Goal: Task Accomplishment & Management: Use online tool/utility

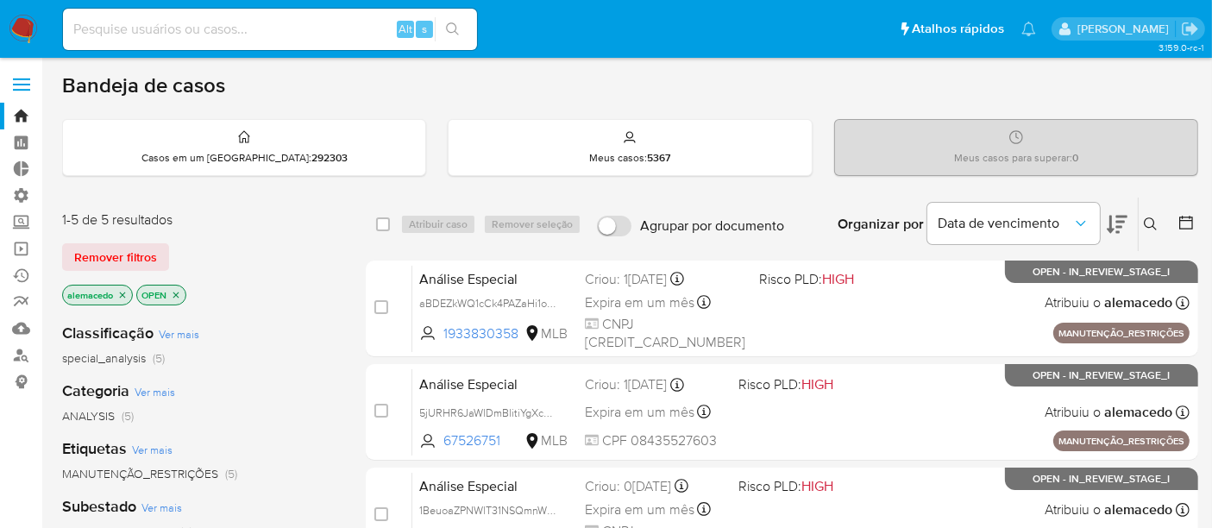
click at [110, 21] on input at bounding box center [270, 29] width 414 height 22
paste input "1873507965"
click at [181, 29] on input "1873507965" at bounding box center [270, 29] width 414 height 22
click at [77, 28] on input "1873507965" at bounding box center [270, 29] width 414 height 22
type input "1873507965"
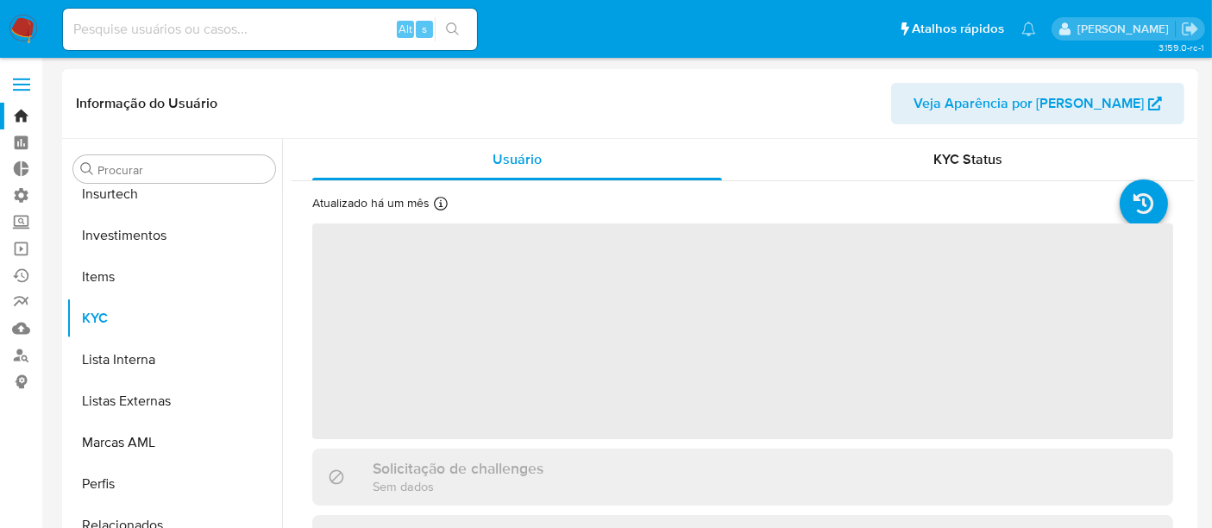
scroll to position [811, 0]
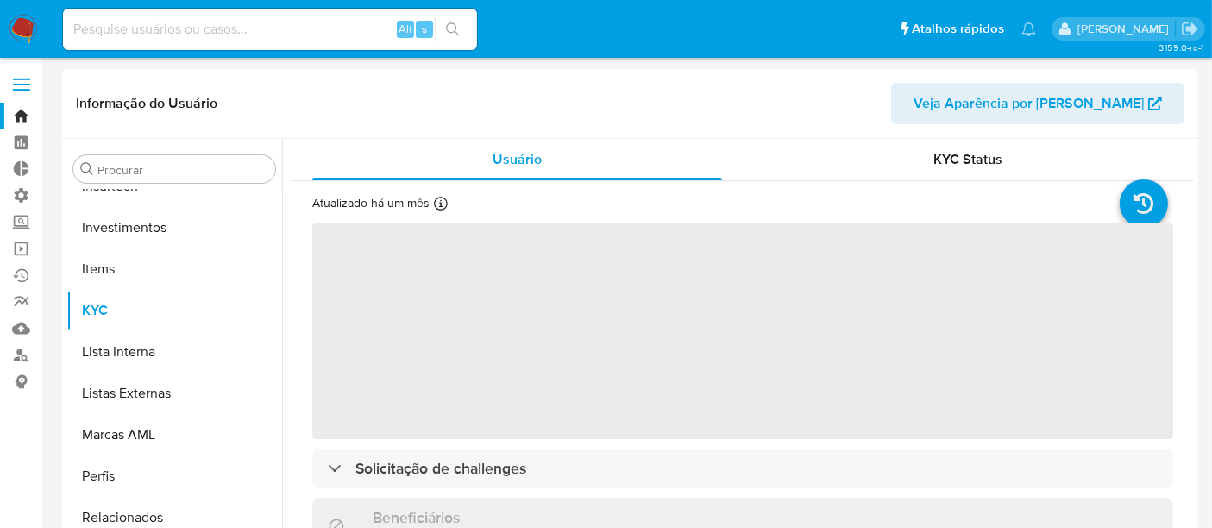
select select "10"
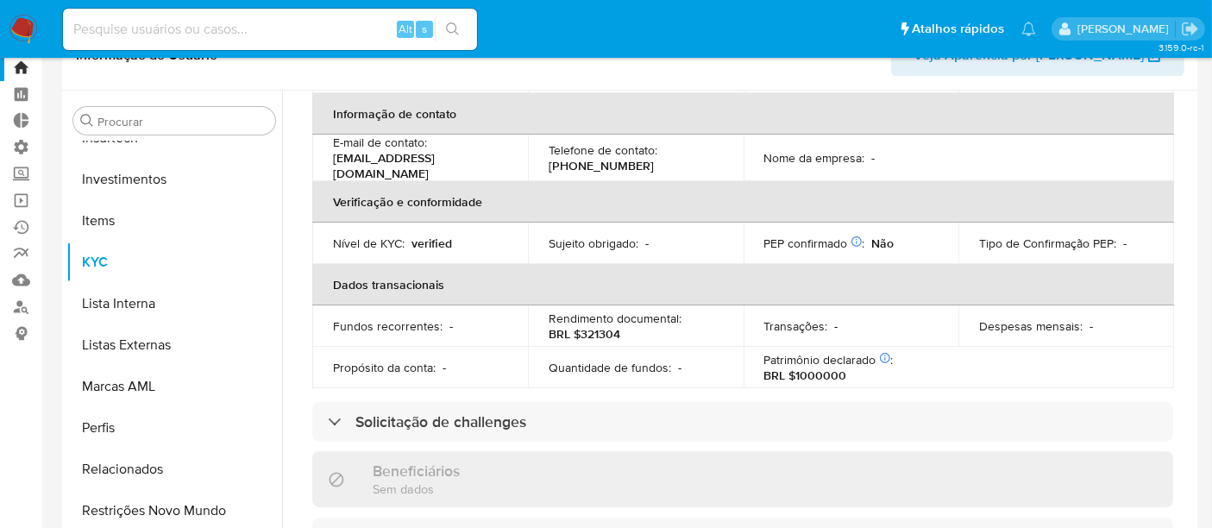
scroll to position [84, 0]
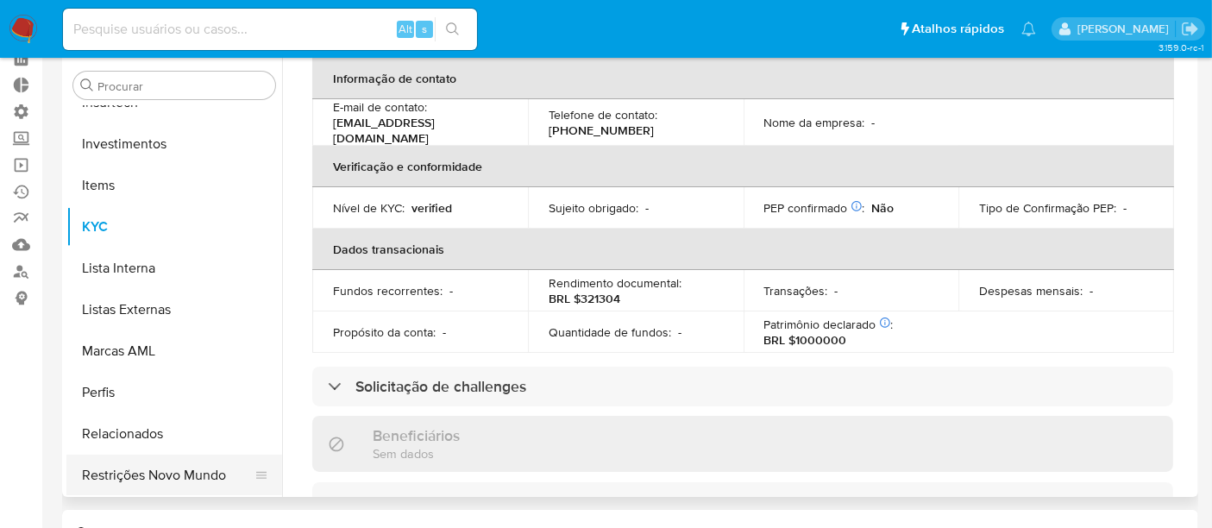
click at [185, 473] on button "Restrições Novo Mundo" at bounding box center [167, 475] width 202 height 41
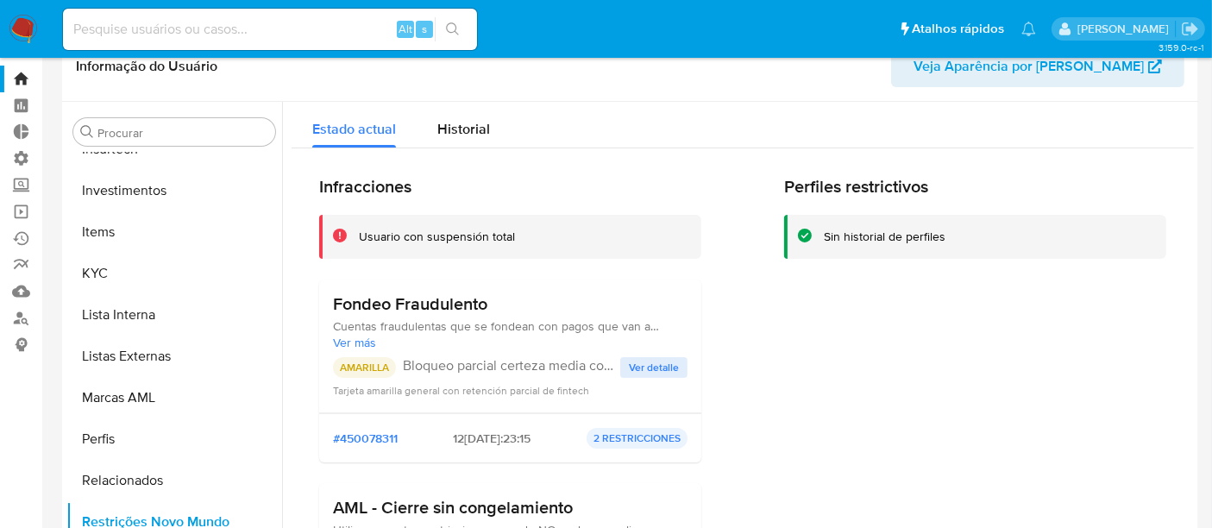
scroll to position [0, 0]
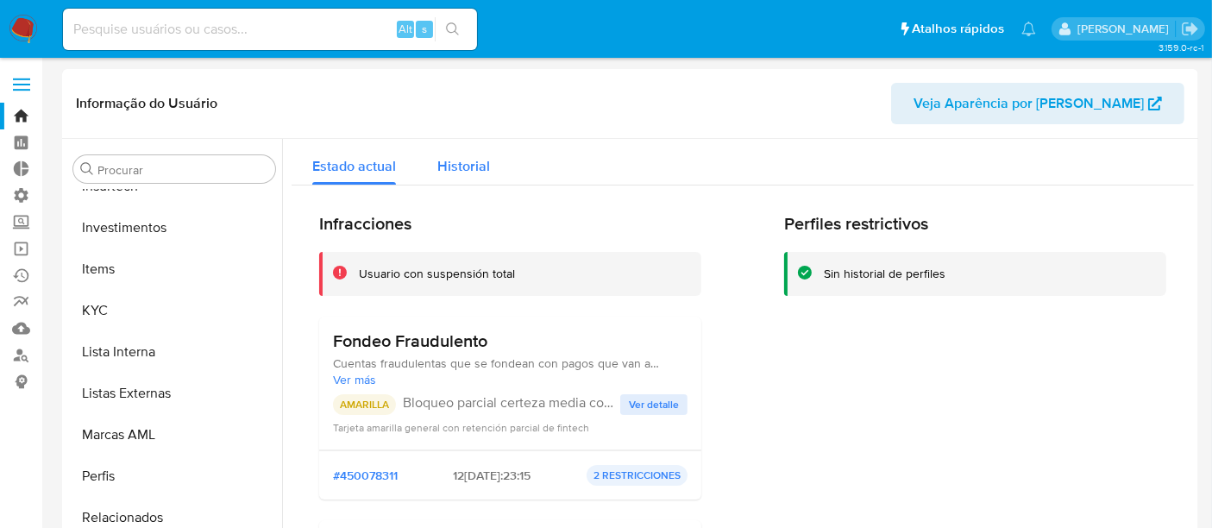
click at [469, 156] on span "Historial" at bounding box center [463, 166] width 53 height 20
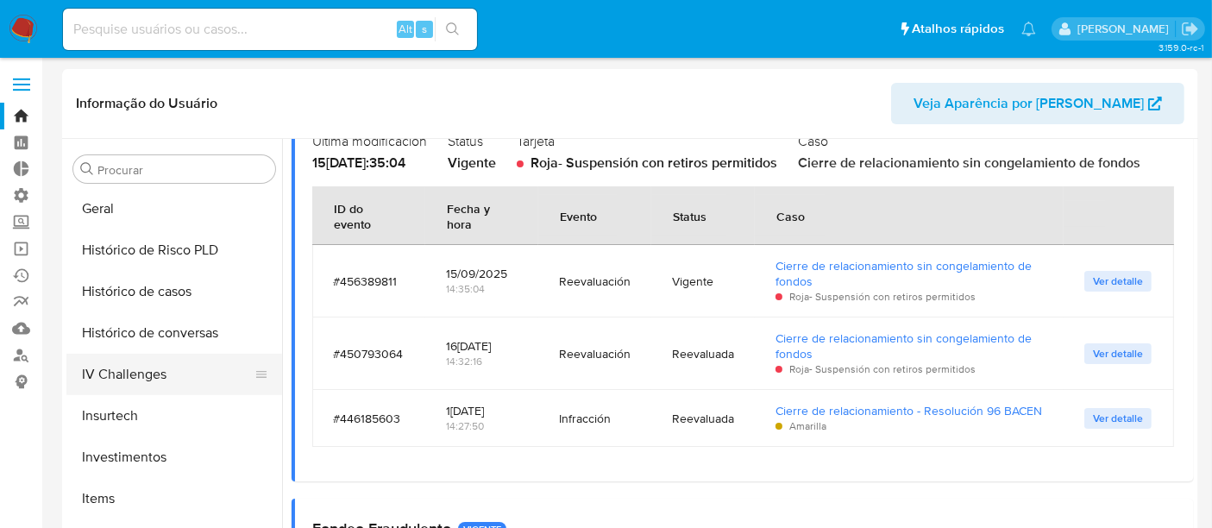
scroll to position [524, 0]
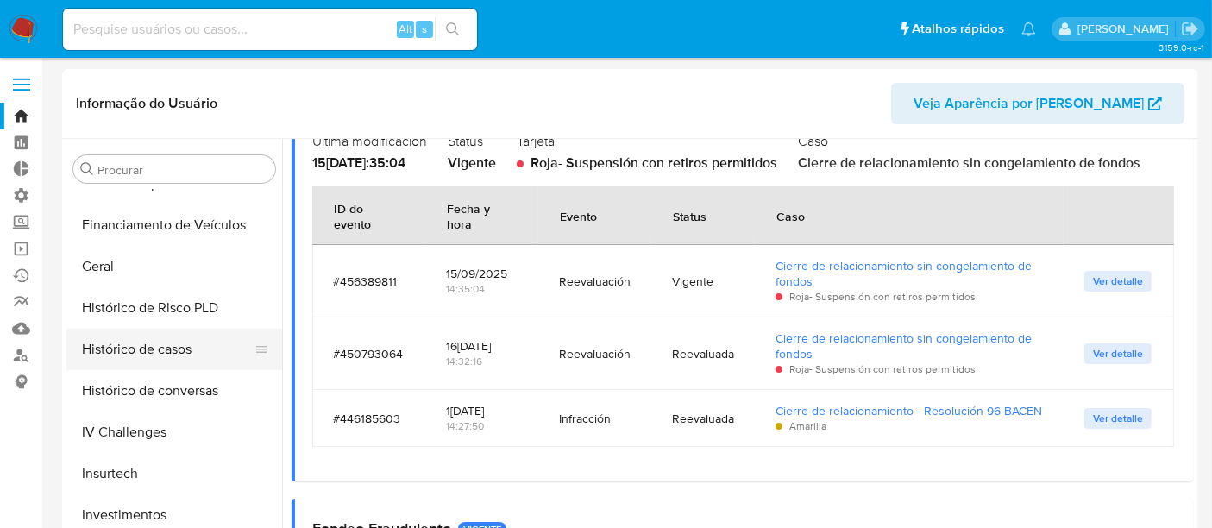
click at [146, 346] on button "Histórico de casos" at bounding box center [167, 349] width 202 height 41
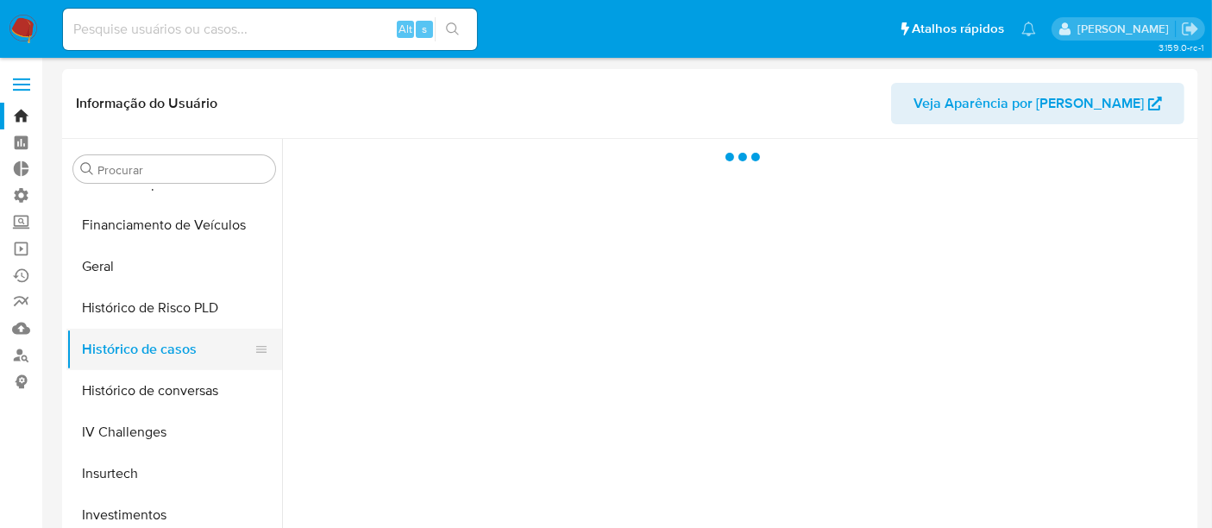
scroll to position [0, 0]
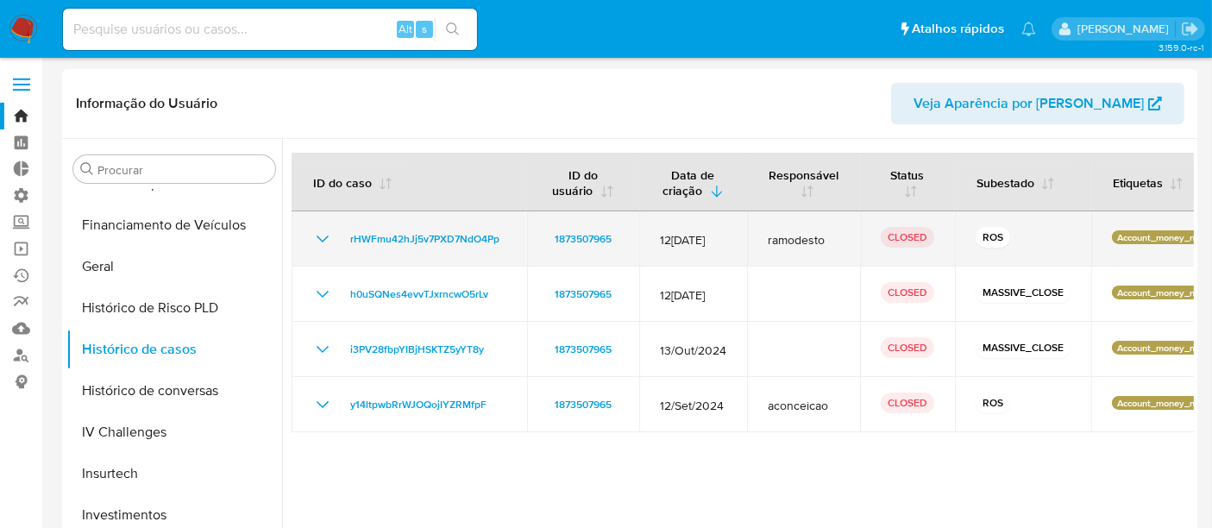
click at [327, 239] on icon "Mostrar/Ocultar" at bounding box center [322, 239] width 21 height 21
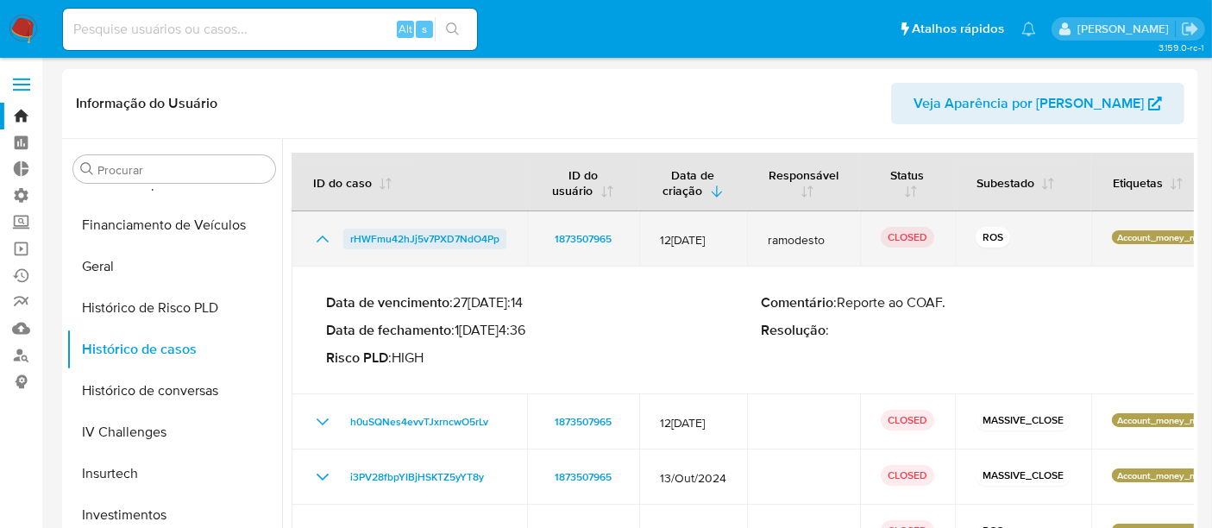
click at [374, 240] on span "rHWFmu42hJj5v7PXD7NdO4Pp" at bounding box center [424, 239] width 149 height 21
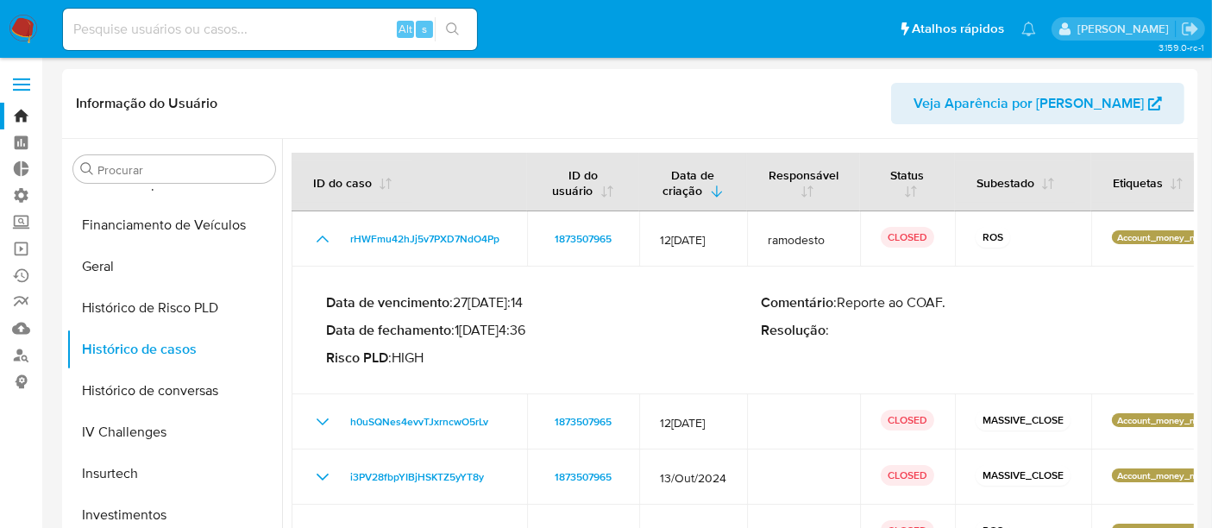
click at [192, 24] on input at bounding box center [270, 29] width 414 height 22
paste input "1933830358"
type input "1933830358"
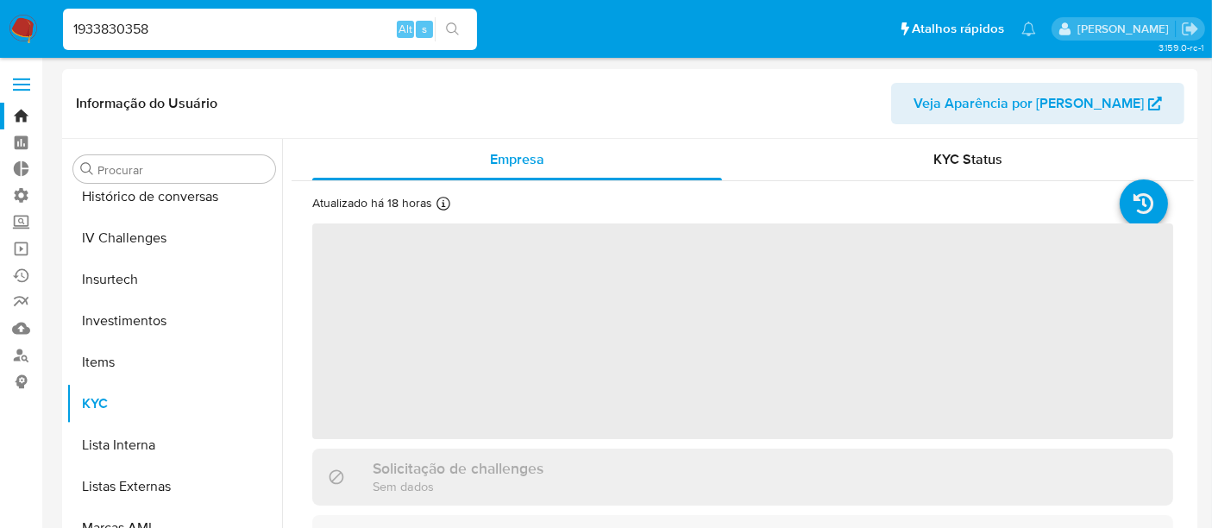
scroll to position [811, 0]
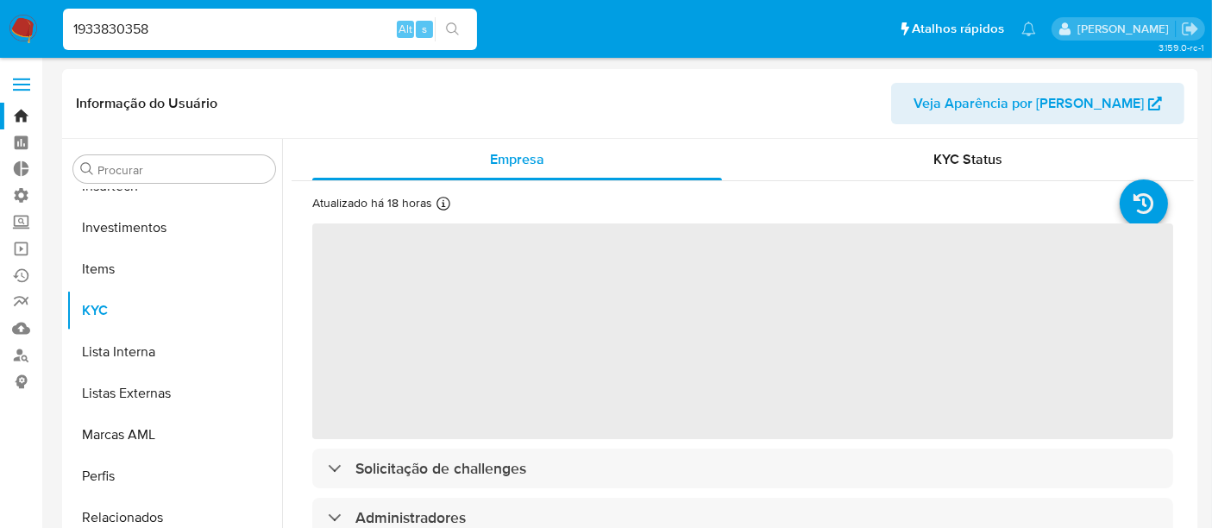
select select "10"
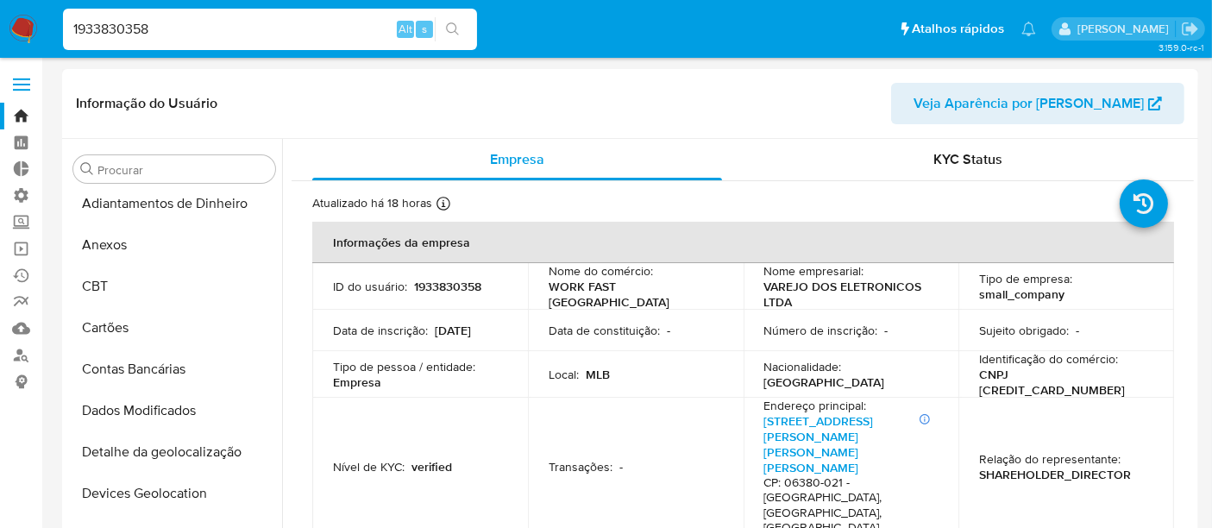
scroll to position [0, 0]
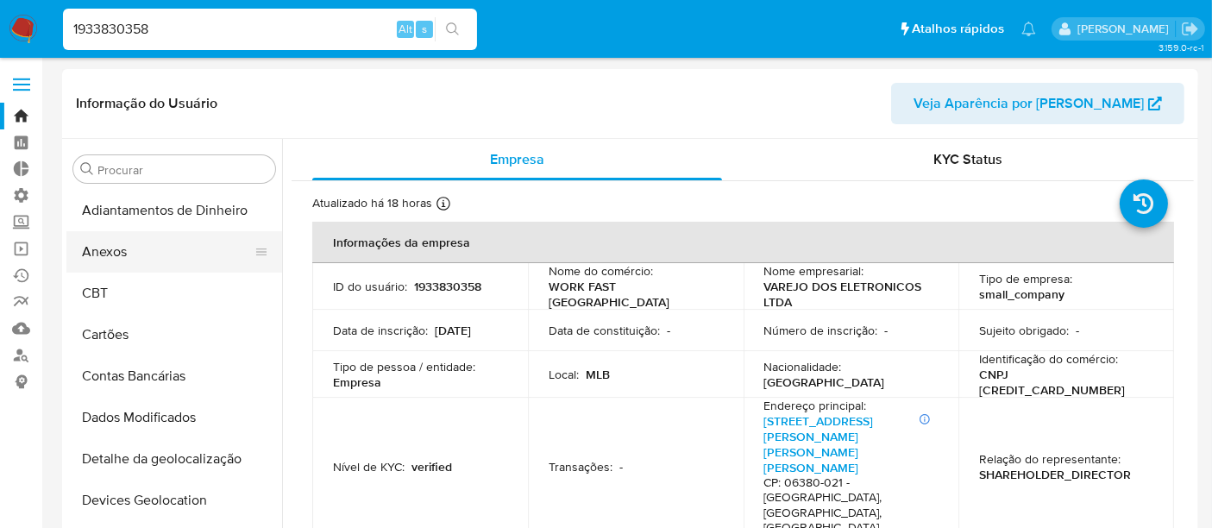
click at [131, 250] on button "Anexos" at bounding box center [167, 251] width 202 height 41
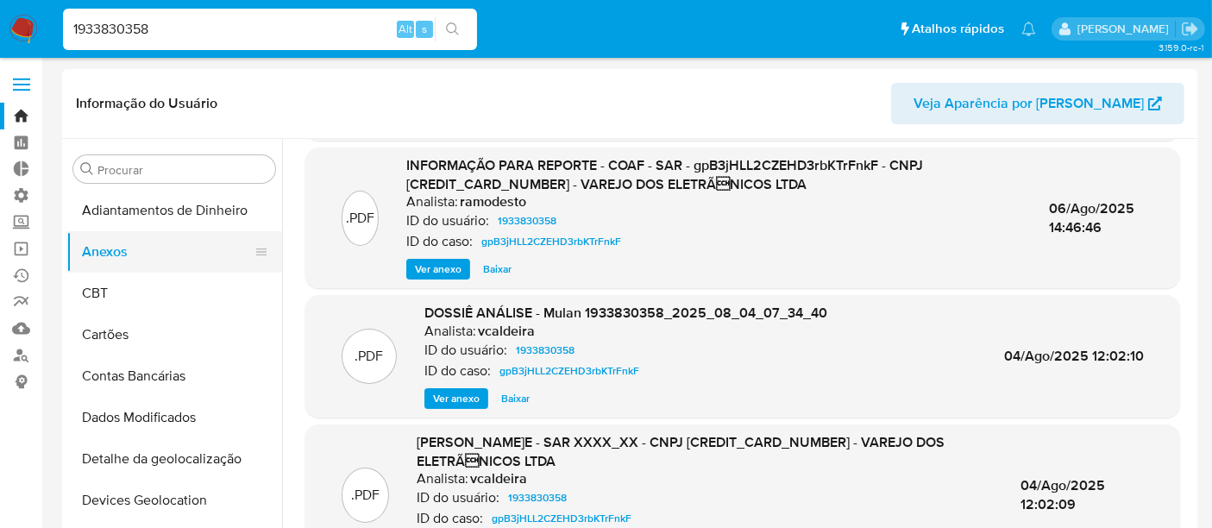
click at [116, 251] on button "Anexos" at bounding box center [167, 251] width 202 height 41
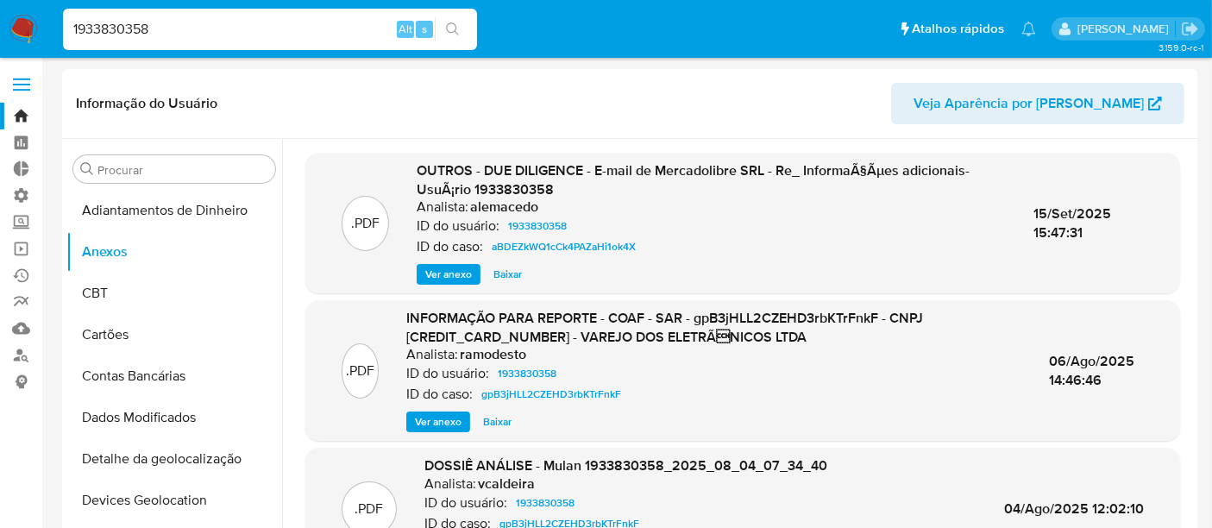
click at [22, 116] on link "Bandeja" at bounding box center [102, 116] width 205 height 27
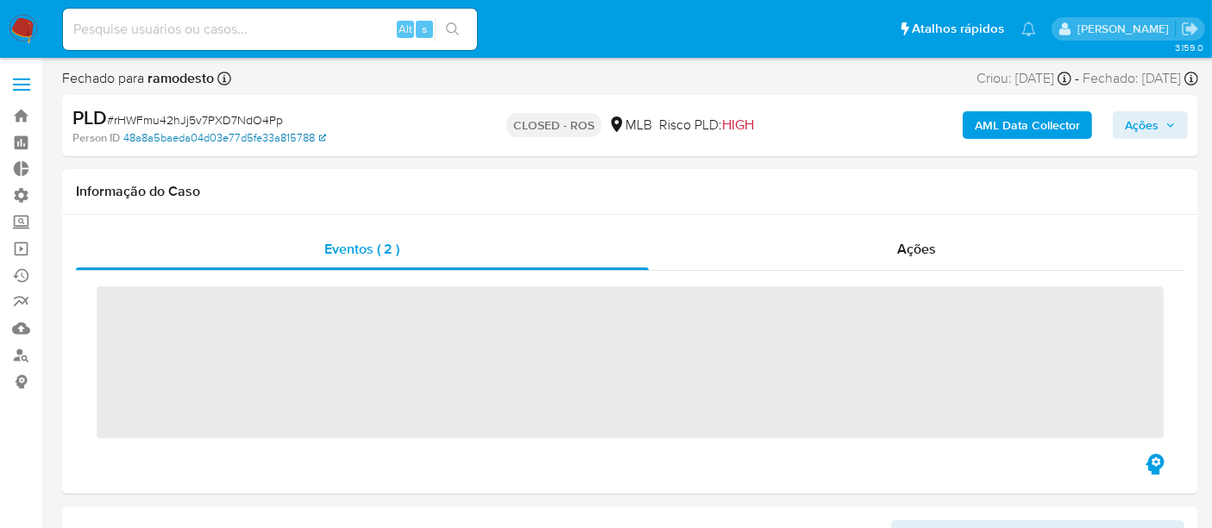
scroll to position [811, 0]
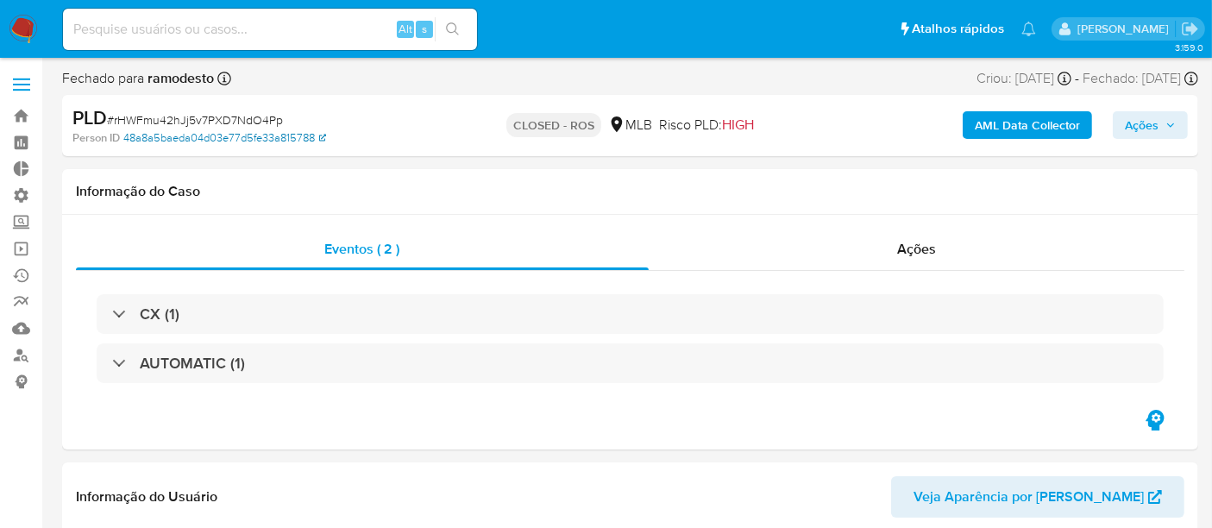
select select "10"
click at [121, 121] on span "# rHWFmu42hJj5v7PXD7NdO4Pp" at bounding box center [195, 119] width 176 height 17
drag, startPoint x: 115, startPoint y: 124, endPoint x: 278, endPoint y: 117, distance: 163.2
click at [278, 117] on span "# rHWFmu42hJj5v7PXD7NdO4Pp" at bounding box center [195, 119] width 176 height 17
copy span "rHWFmu42hJj5v7PXD7NdO4Pp"
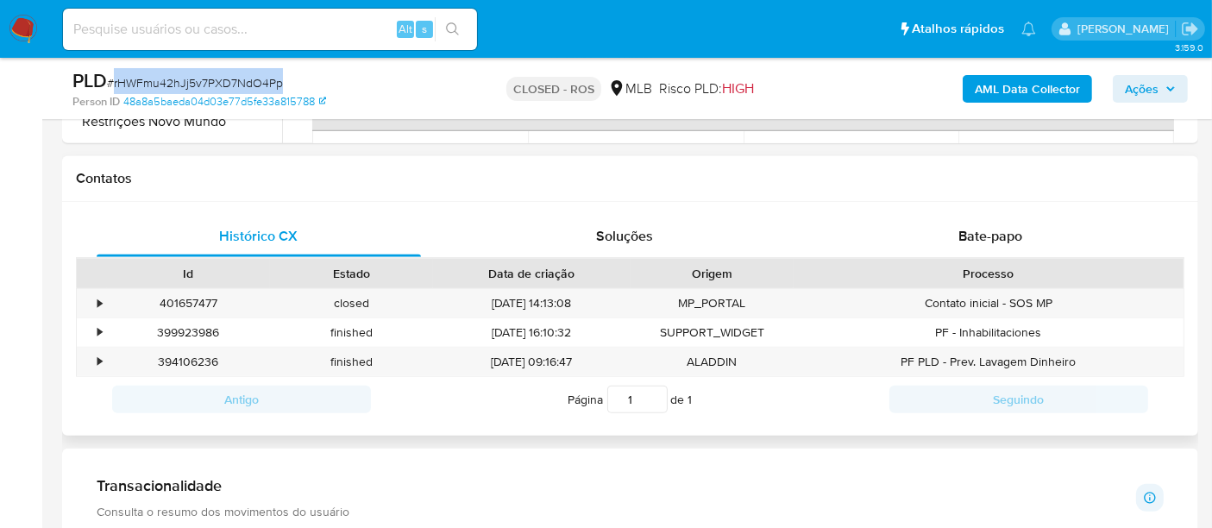
scroll to position [863, 0]
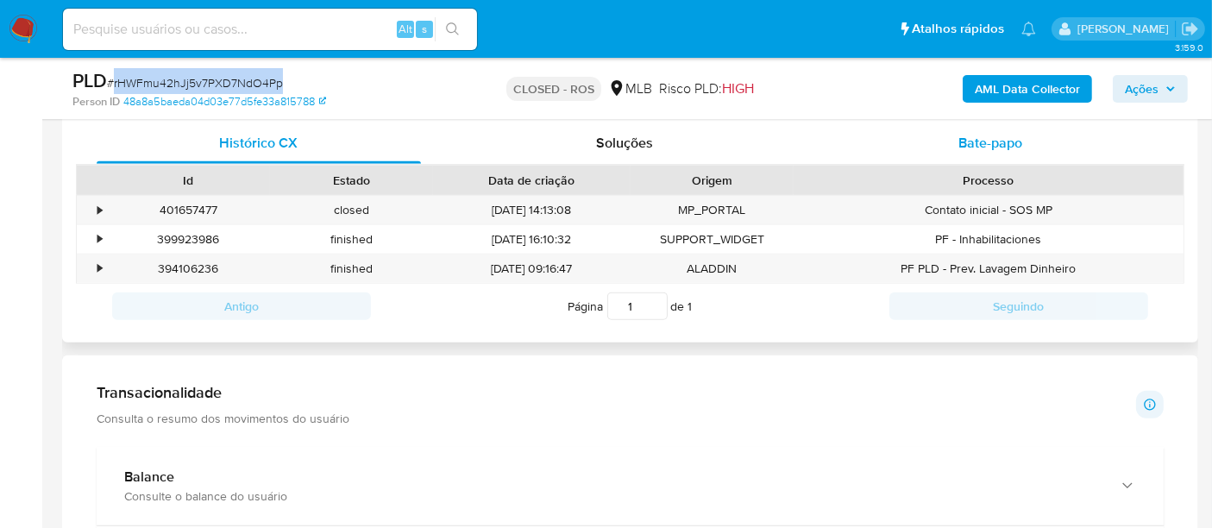
click at [1018, 135] on span "Bate-papo" at bounding box center [990, 143] width 64 height 20
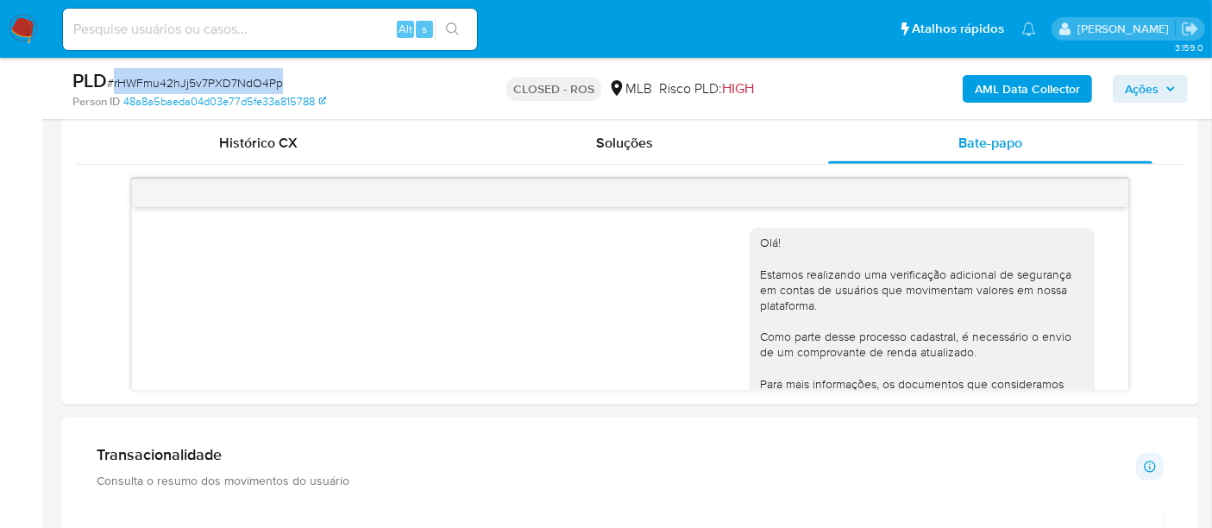
scroll to position [387, 0]
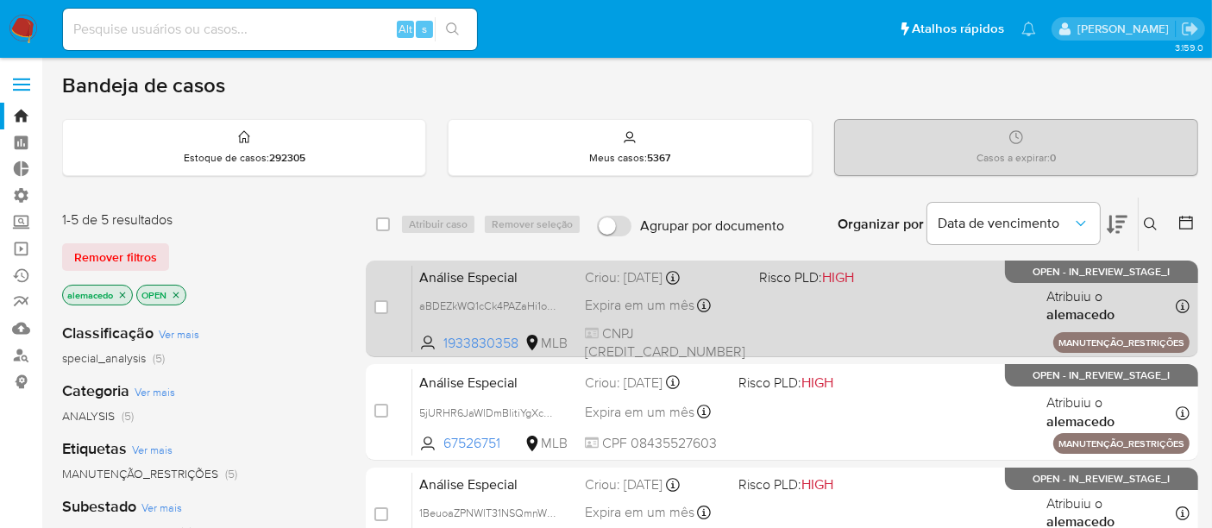
click at [544, 280] on span "Análise Especial" at bounding box center [495, 276] width 152 height 22
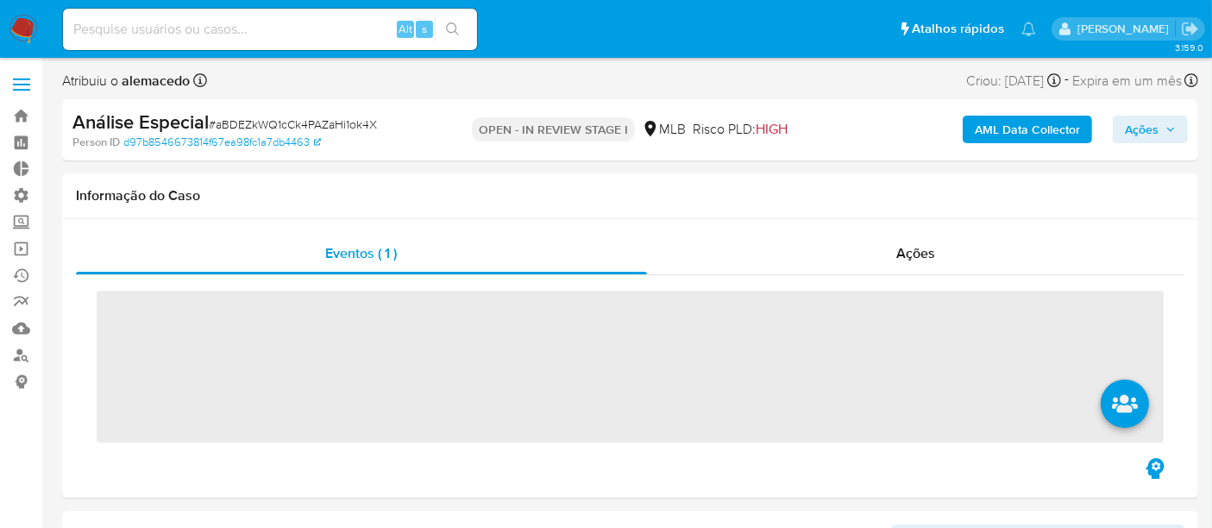
scroll to position [811, 0]
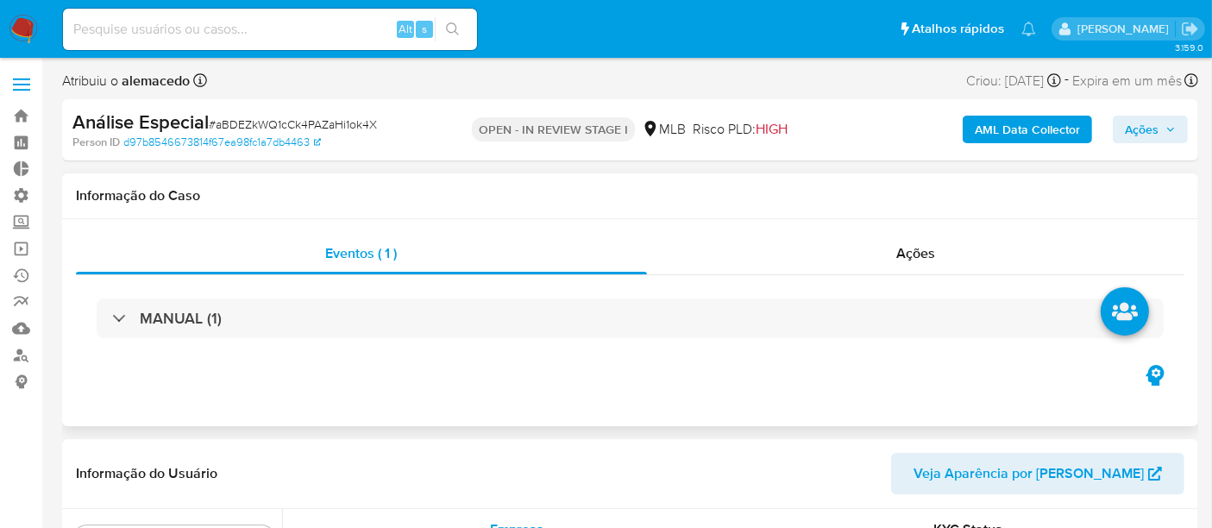
select select "10"
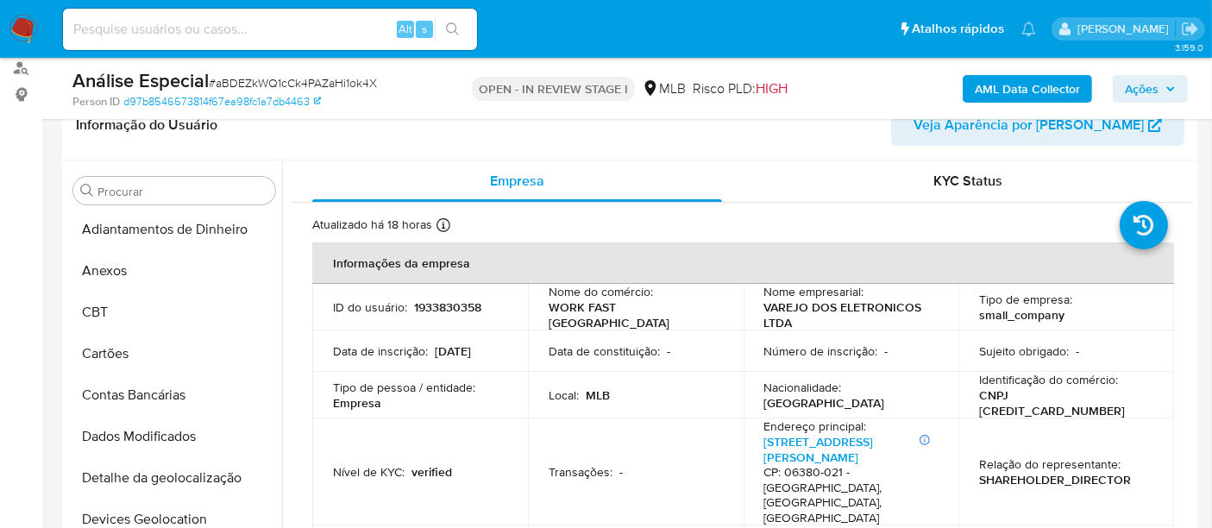
scroll to position [0, 0]
click at [108, 272] on button "Anexos" at bounding box center [167, 273] width 202 height 41
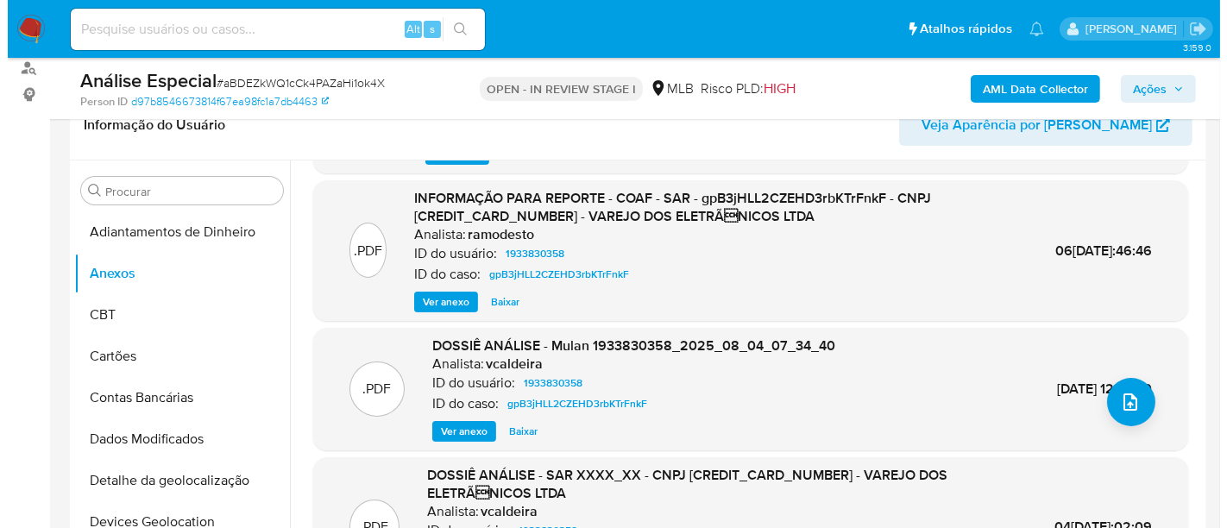
scroll to position [153, 0]
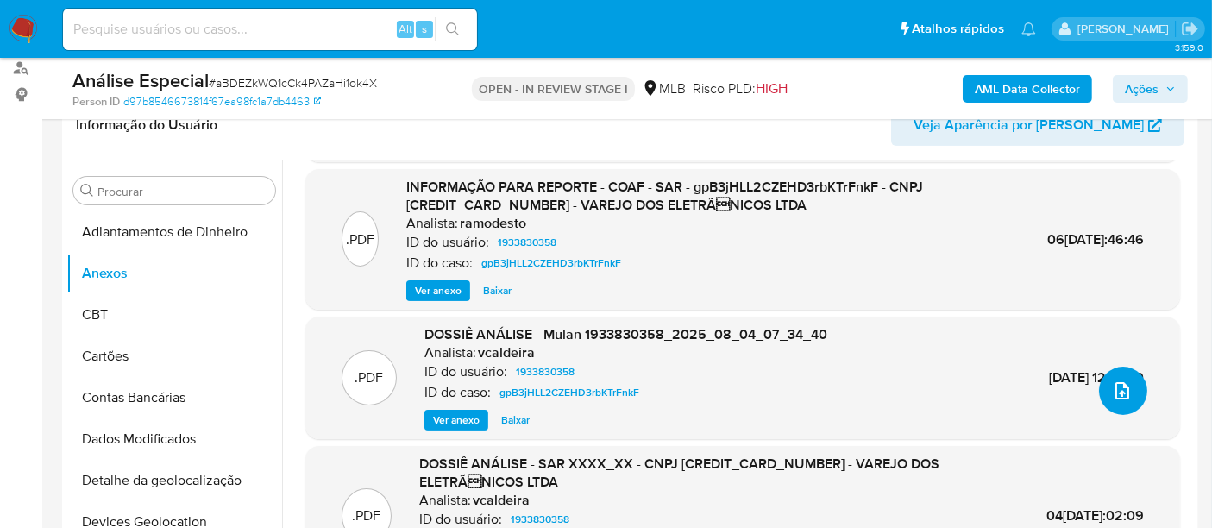
click at [1126, 397] on button "upload-file" at bounding box center [1123, 391] width 48 height 48
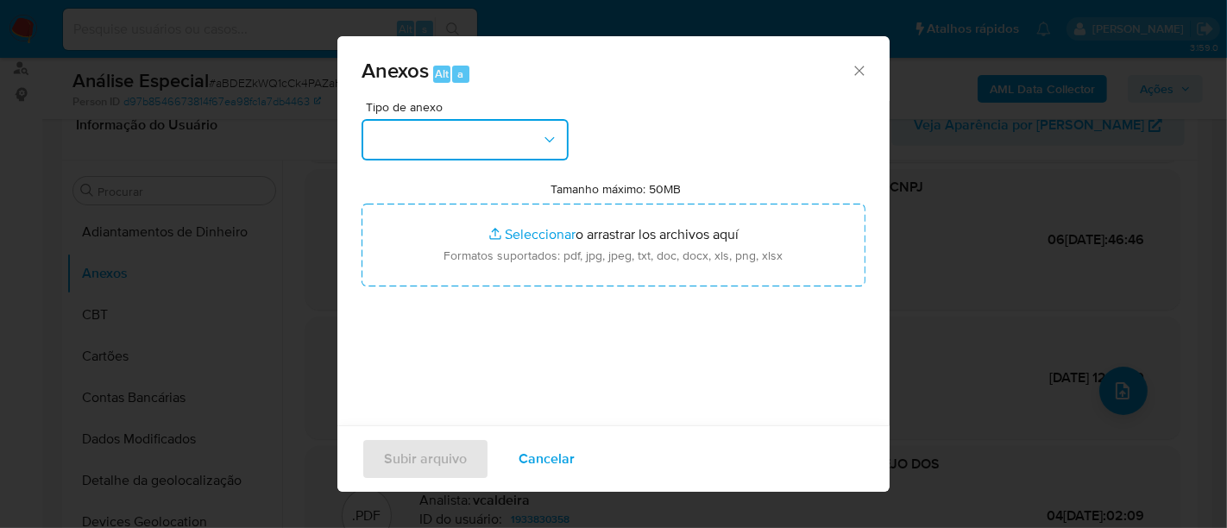
click at [563, 145] on button "button" at bounding box center [464, 139] width 207 height 41
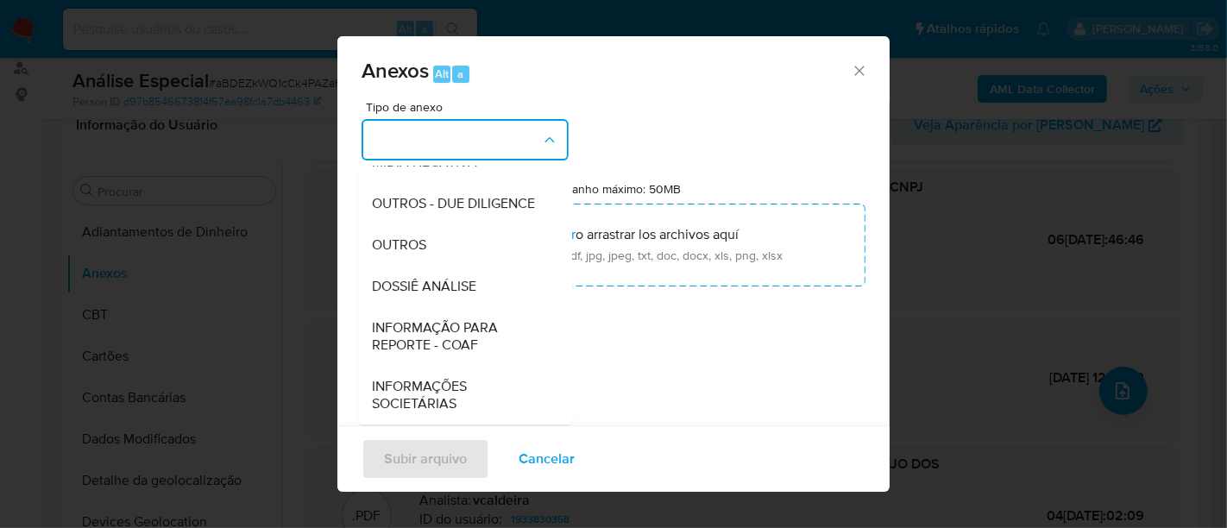
scroll to position [169, 0]
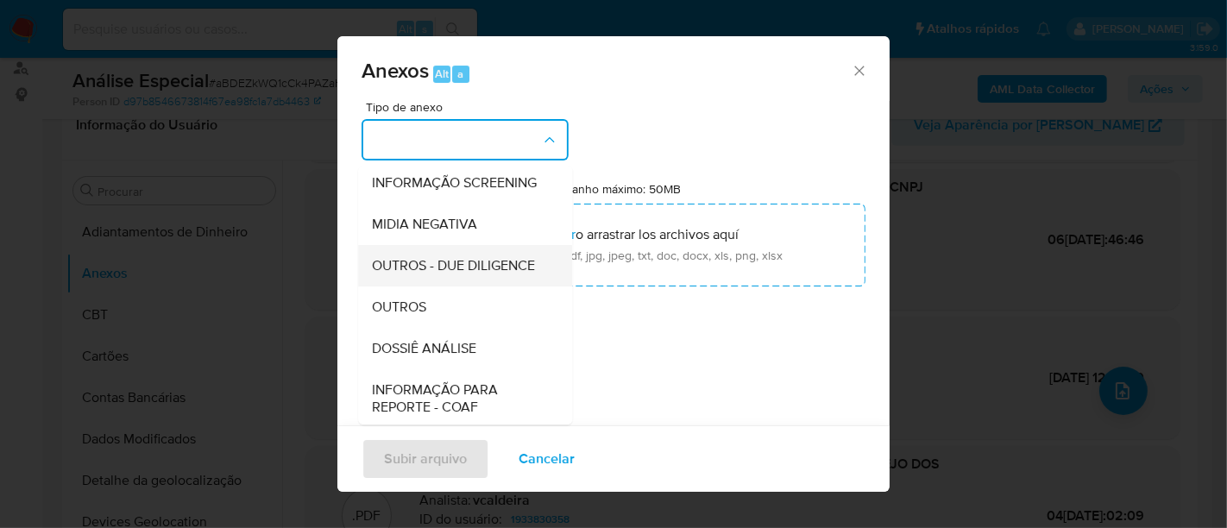
click at [435, 273] on span "OUTROS - DUE DILIGENCE" at bounding box center [453, 265] width 163 height 17
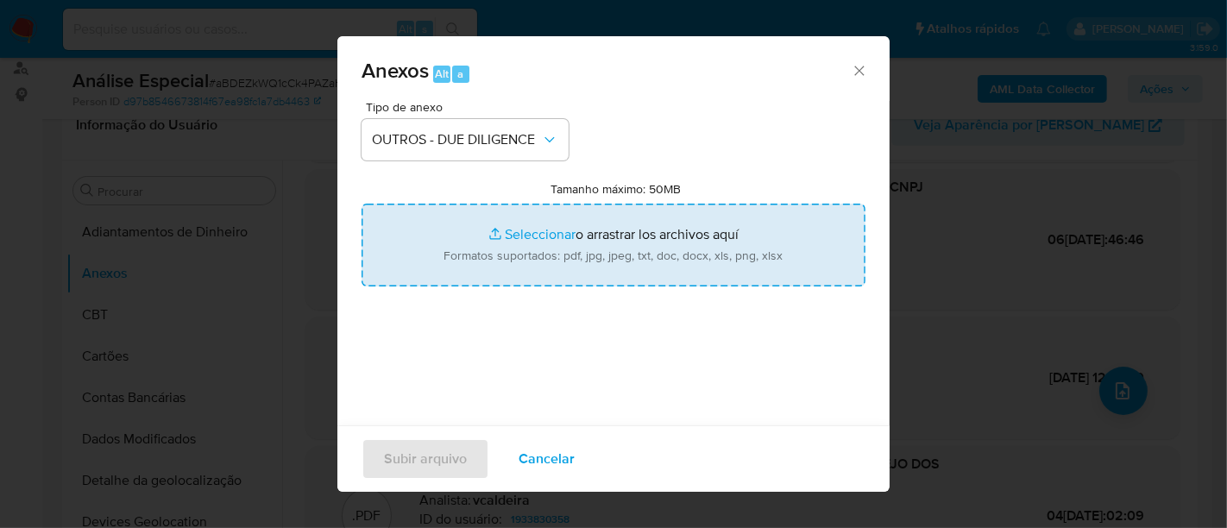
click at [548, 236] on input "Tamanho máximo: 50MB Seleccionar archivos" at bounding box center [613, 245] width 504 height 83
type input "C:\fakepath\d2290834-3f24-491f-9ecb-f769b7ada7bb.jpeg"
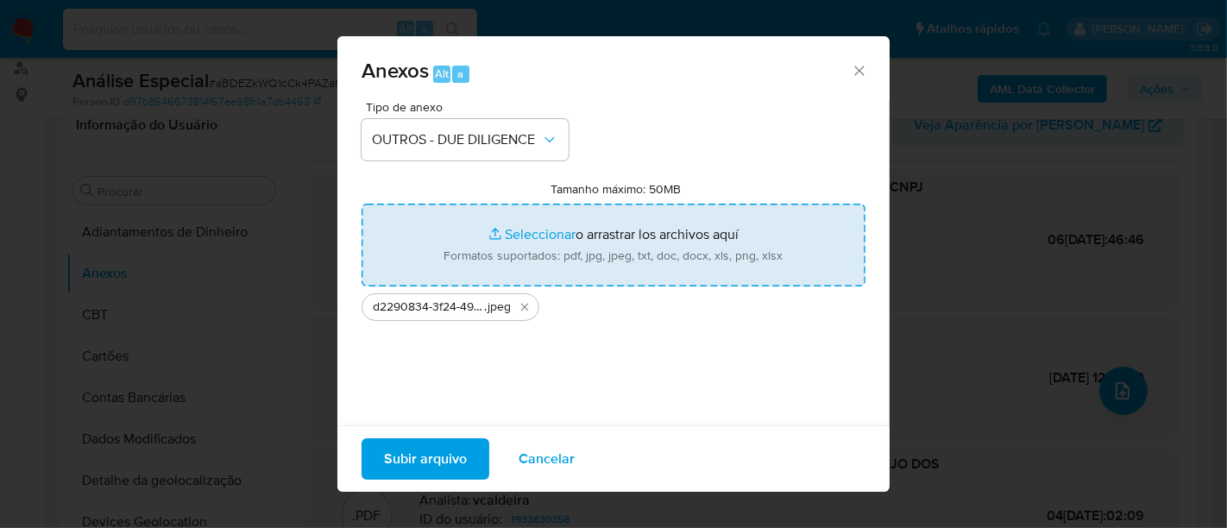
click at [521, 232] on input "Tamanho máximo: 50MB Seleccionar archivos" at bounding box center [613, 245] width 504 height 83
type input "C:\fakepath\89b957b6-2831-470e-93bd-6775e47f14e0.jpeg"
click at [518, 236] on input "Tamanho máximo: 50MB Seleccionar archivos" at bounding box center [613, 245] width 504 height 83
type input "C:\fakepath\4ef6b75c-887e-4ca5-bc60-4dbdf446613e.jpeg"
click at [537, 229] on input "Tamanho máximo: 50MB Seleccionar archivos" at bounding box center [613, 245] width 504 height 83
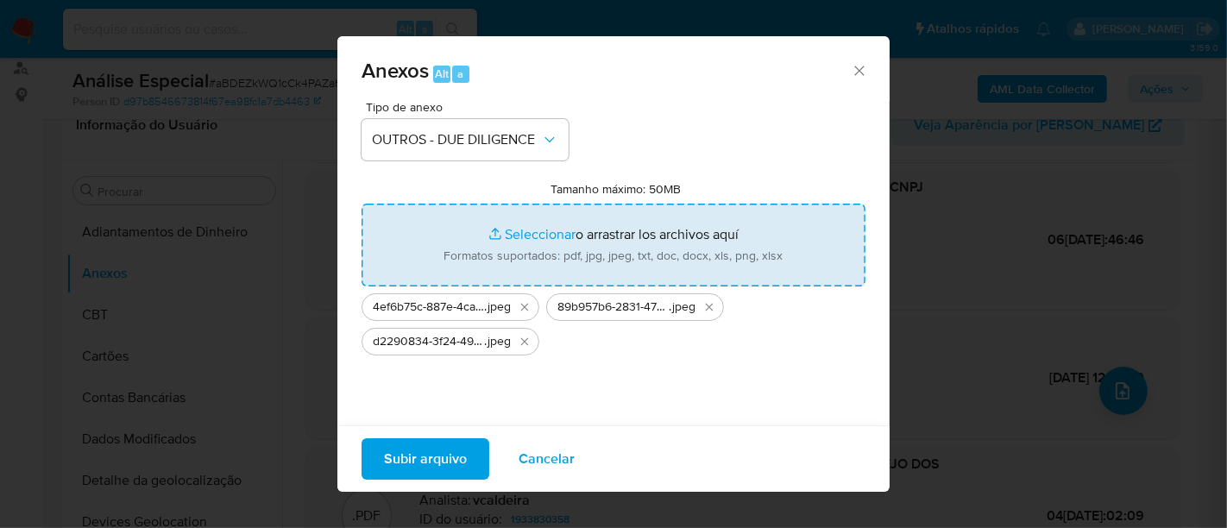
type input "C:\fakepath\26cb424a-dbee-47a8-8f8c-81f78b31efba.jpeg"
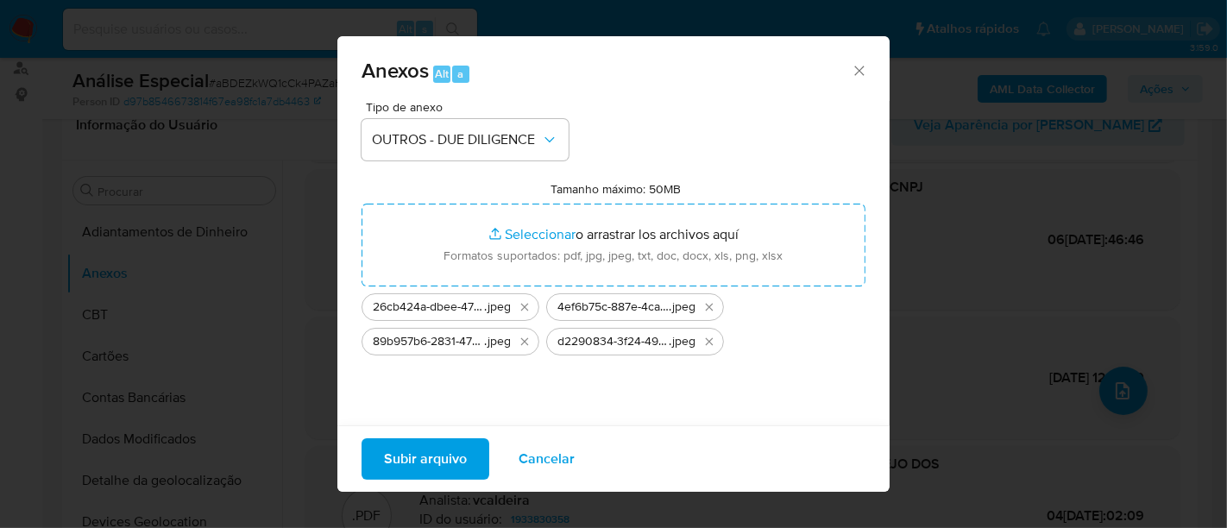
click at [494, 350] on div "89b957b6-2831-470e-93bd-6775e47f14e0 .jpeg" at bounding box center [450, 342] width 178 height 28
click at [493, 344] on span ".jpeg" at bounding box center [497, 341] width 27 height 17
click at [442, 456] on span "Subir arquivo" at bounding box center [425, 459] width 83 height 38
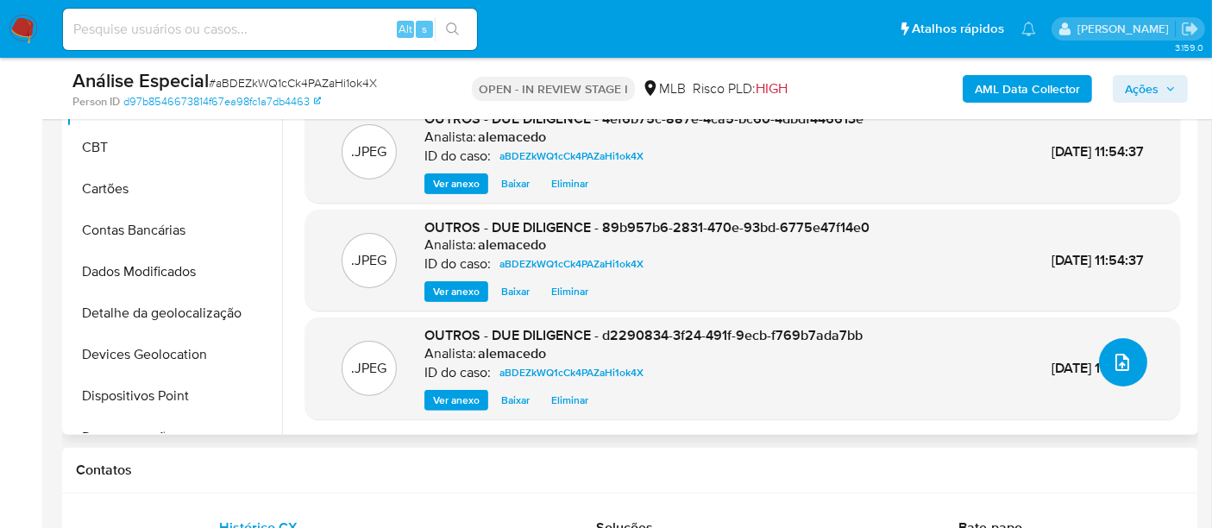
scroll to position [479, 0]
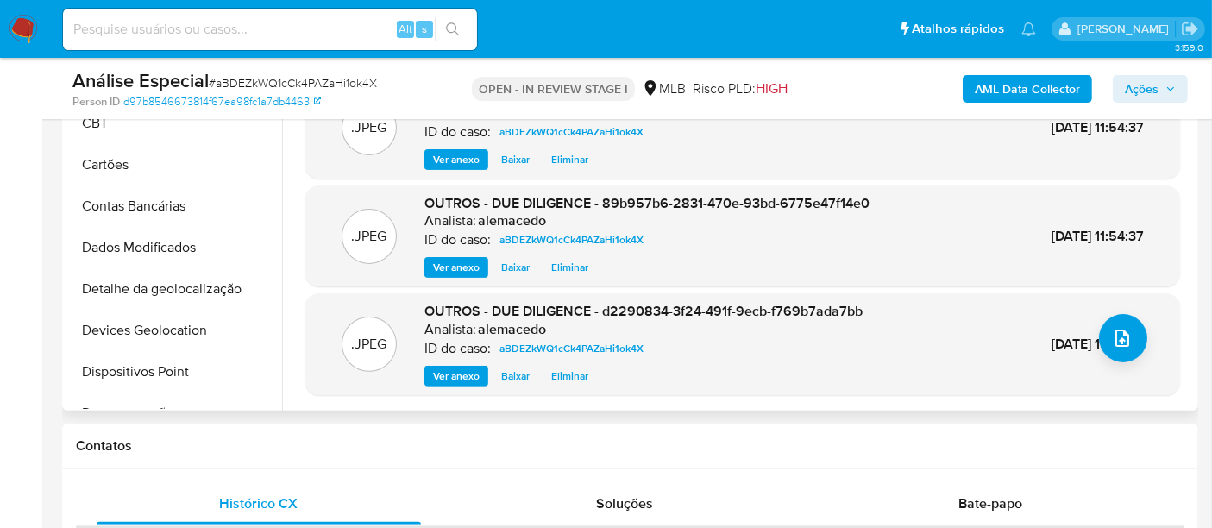
click at [456, 373] on span "Ver anexo" at bounding box center [456, 376] width 47 height 17
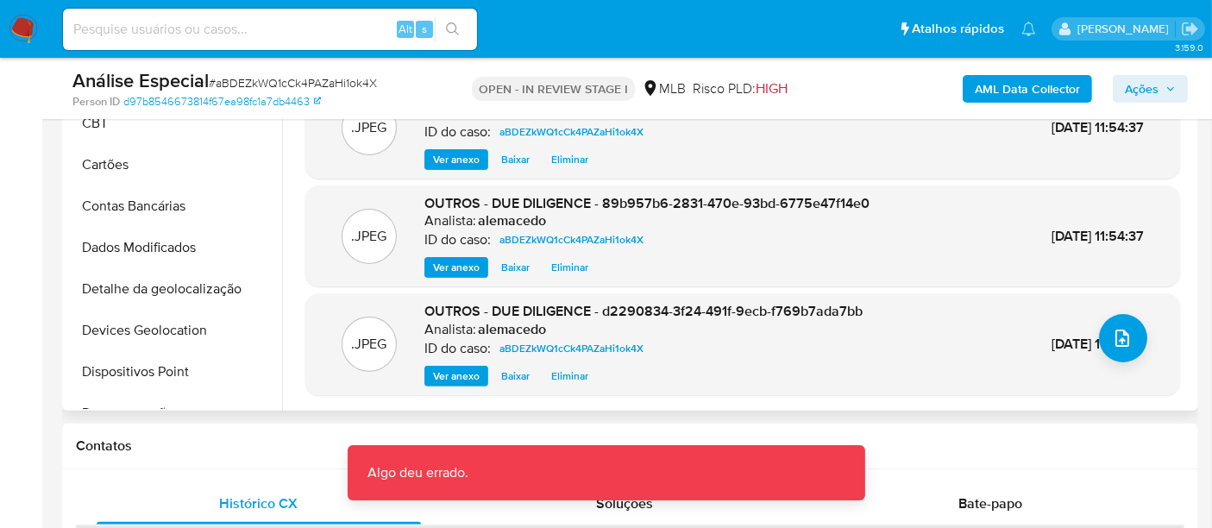
click at [463, 368] on span "Ver anexo" at bounding box center [456, 376] width 47 height 17
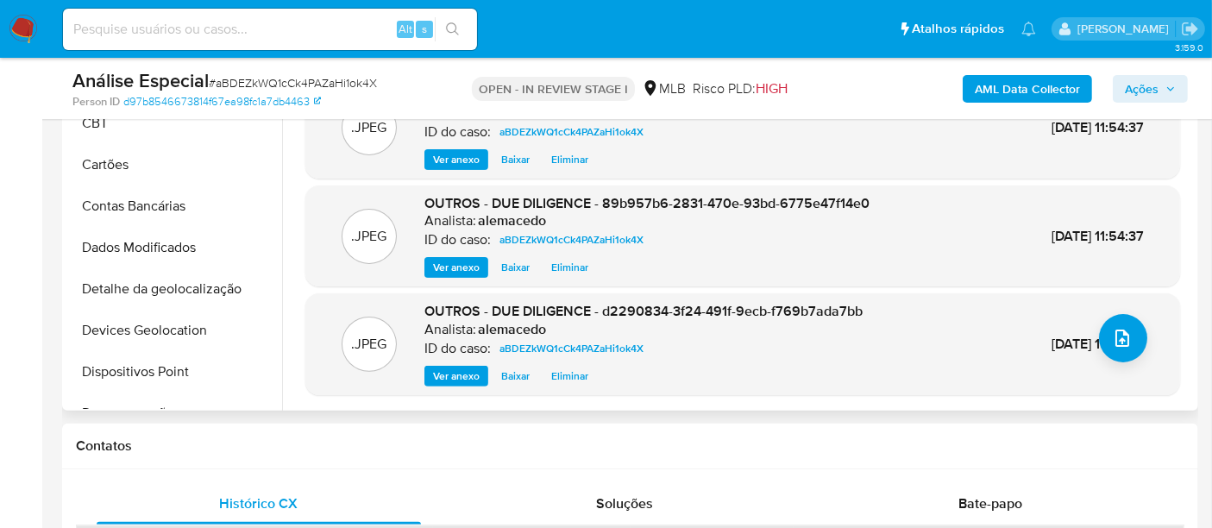
click at [463, 368] on span "Ver anexo" at bounding box center [456, 376] width 47 height 17
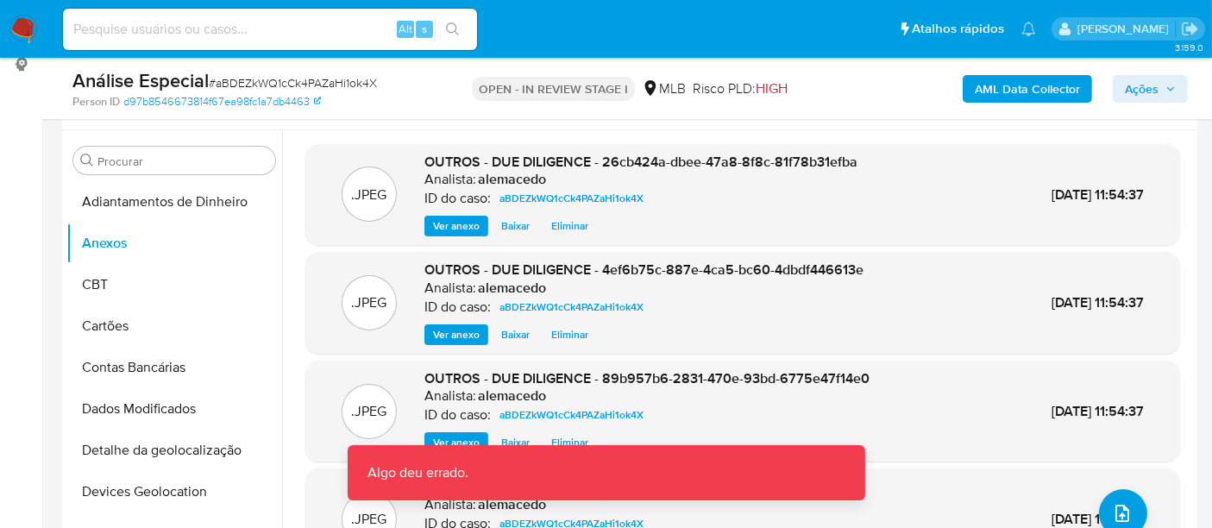
scroll to position [287, 0]
